Goal: Obtain resource: Obtain resource

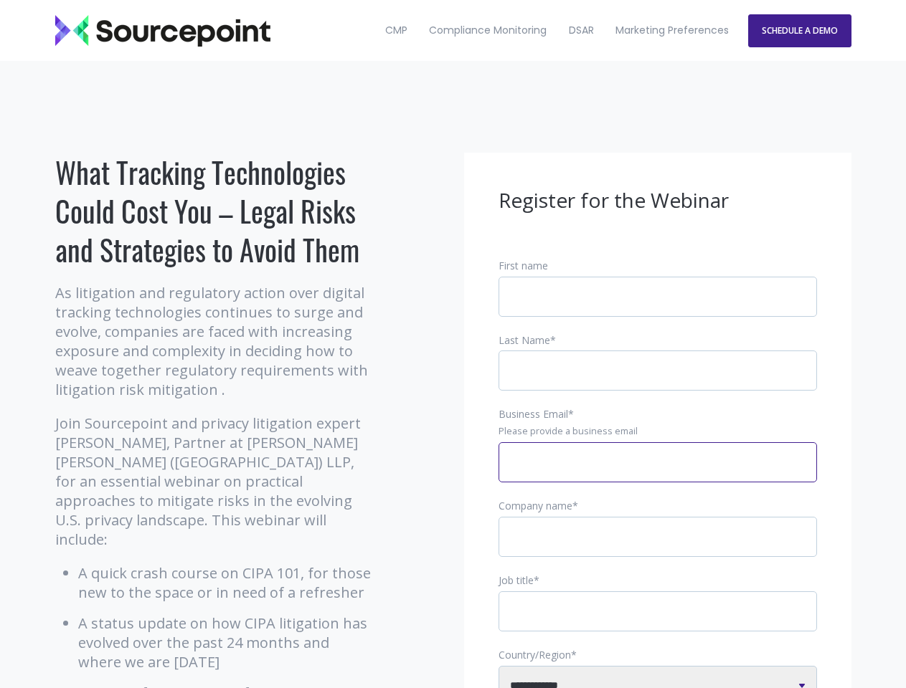
click at [657, 474] on input "Business Email *" at bounding box center [657, 462] width 318 height 40
